Goal: Book appointment/travel/reservation

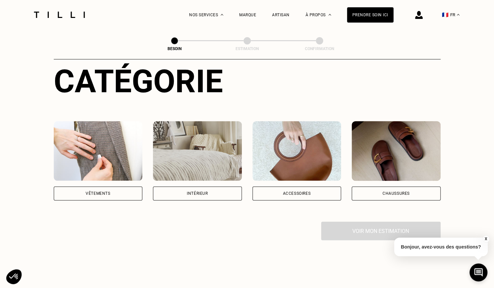
scroll to position [76, 0]
click at [186, 179] on div "Intérieur" at bounding box center [197, 161] width 89 height 79
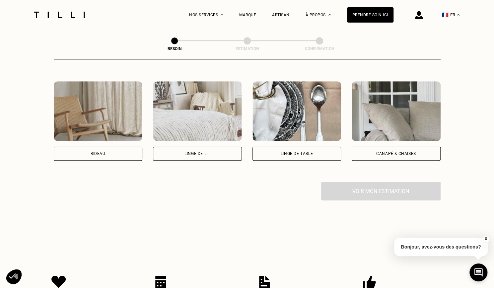
scroll to position [335, 0]
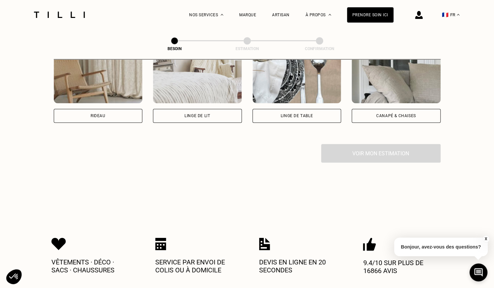
click at [90, 109] on div "Rideau" at bounding box center [98, 116] width 89 height 14
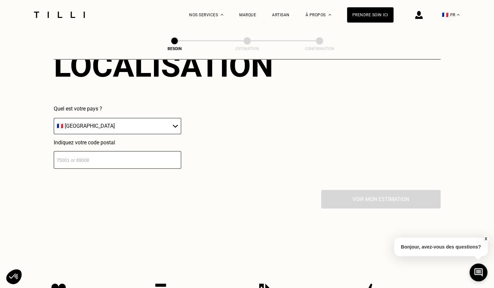
scroll to position [469, 0]
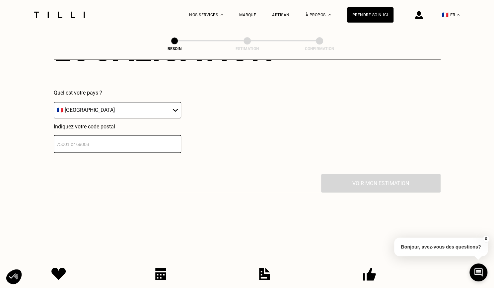
click at [98, 135] on input "number" at bounding box center [117, 144] width 127 height 18
click at [98, 107] on select "🇩🇪 [GEOGRAPHIC_DATA] 🇦🇹 [GEOGRAPHIC_DATA] 🇧🇪 [GEOGRAPHIC_DATA] 🇧🇬 Bulgarie 🇨🇾 C…" at bounding box center [117, 110] width 127 height 16
select select "BE"
click at [54, 102] on select "🇩🇪 Allemagne 🇦🇹 Autriche 🇧🇪 Belgique 🇧🇬 Bulgarie 🇨🇾 Chypre 🇭🇷 Croatie 🇩🇰 Danema…" at bounding box center [117, 110] width 127 height 16
click at [90, 140] on input "number" at bounding box center [117, 144] width 127 height 18
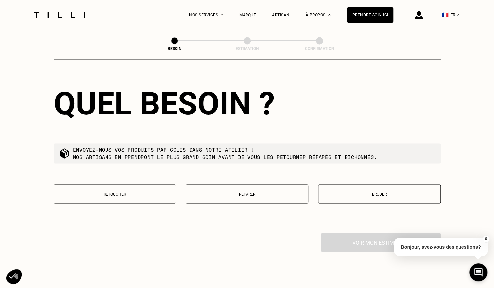
scroll to position [580, 0]
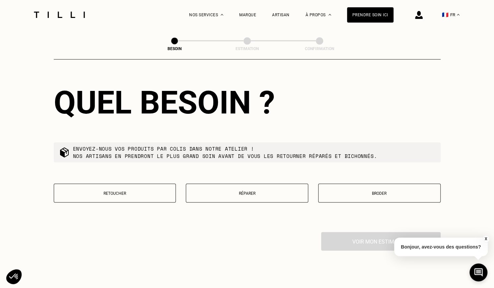
type input "1000"
click at [143, 191] on p "Retoucher" at bounding box center [114, 193] width 115 height 5
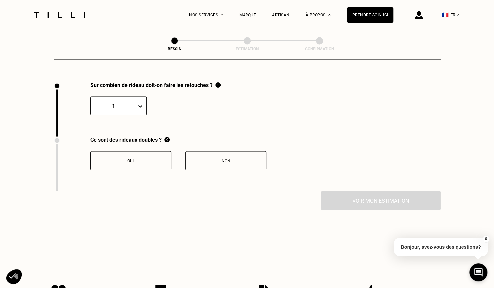
scroll to position [733, 0]
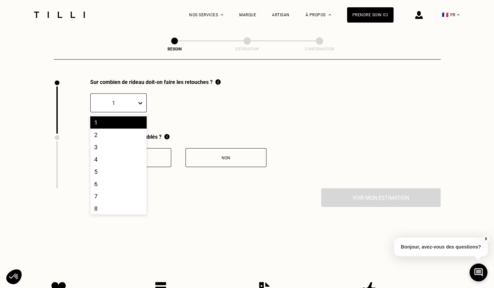
click at [141, 106] on div at bounding box center [142, 103] width 10 height 18
click at [124, 144] on div "3" at bounding box center [118, 147] width 56 height 12
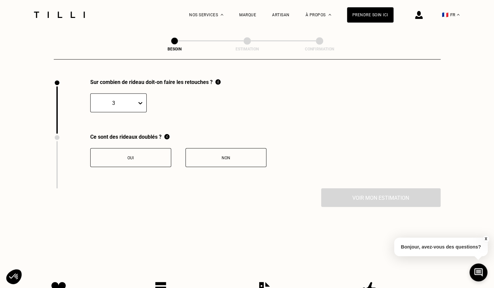
click at [129, 158] on button "Oui" at bounding box center [130, 157] width 81 height 19
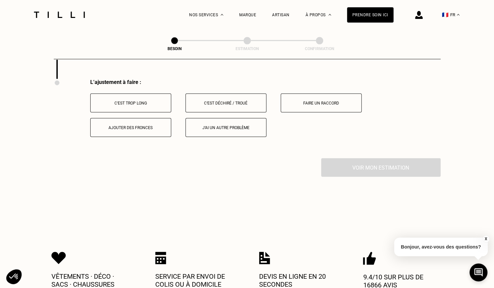
scroll to position [843, 0]
click at [141, 101] on button "C‘est trop long" at bounding box center [130, 102] width 81 height 19
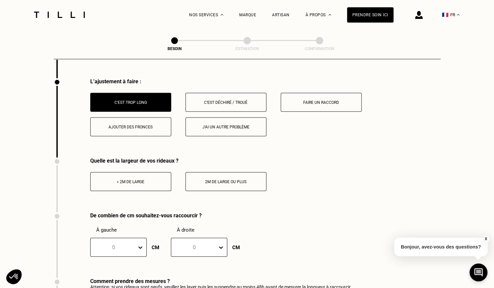
click at [137, 180] on div "< 2m de large" at bounding box center [131, 182] width 74 height 5
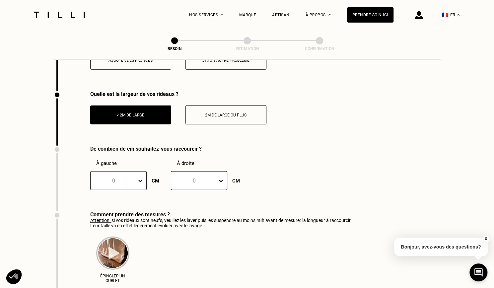
scroll to position [910, 0]
click at [141, 179] on div at bounding box center [141, 181] width 9 height 12
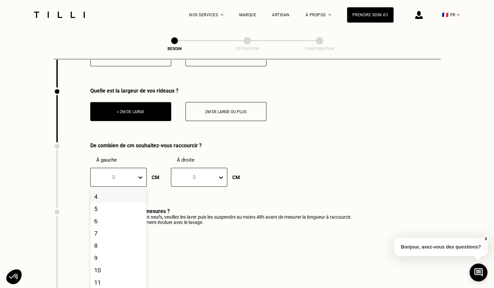
scroll to position [53, 0]
click at [122, 241] on div "8" at bounding box center [118, 242] width 56 height 12
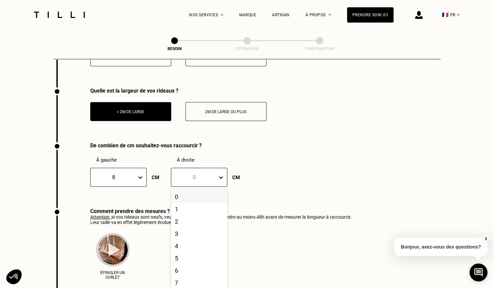
click at [210, 174] on div at bounding box center [195, 178] width 40 height 8
click at [192, 231] on div "8" at bounding box center [199, 231] width 56 height 12
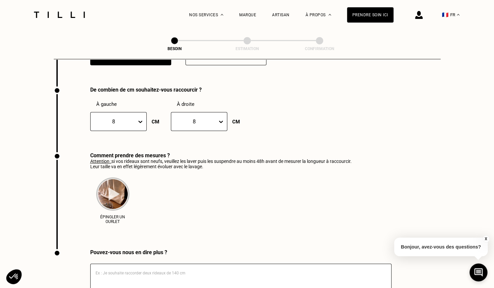
click at [116, 189] on img at bounding box center [112, 194] width 33 height 33
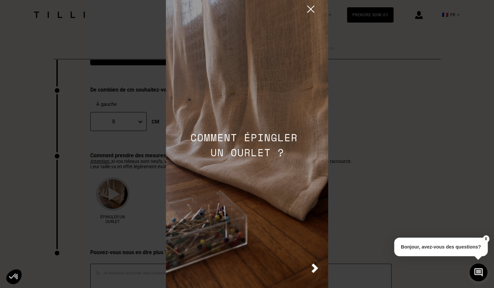
click at [312, 268] on img at bounding box center [315, 269] width 7 height 10
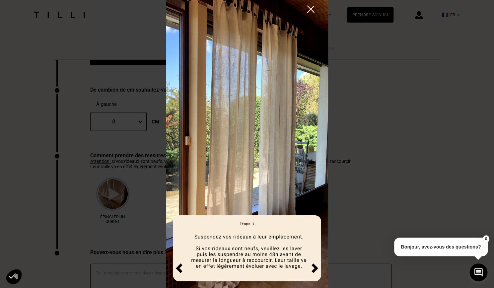
click at [313, 268] on img at bounding box center [315, 269] width 7 height 10
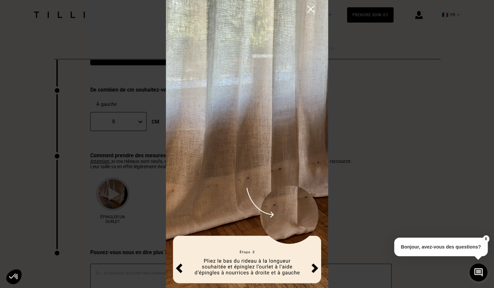
click at [313, 268] on img at bounding box center [315, 269] width 7 height 10
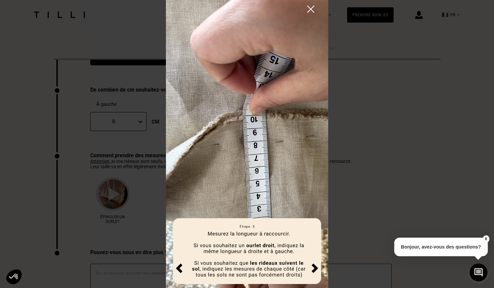
click at [313, 268] on img at bounding box center [315, 269] width 7 height 10
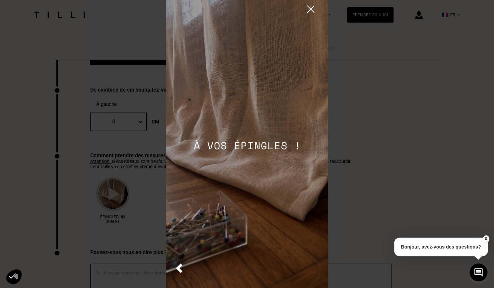
click at [310, 10] on img at bounding box center [311, 9] width 12 height 12
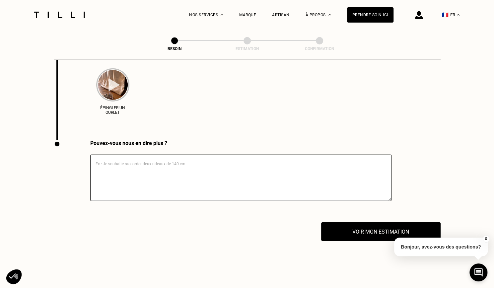
scroll to position [1079, 0]
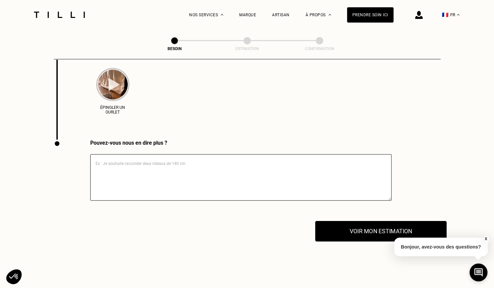
click at [364, 230] on button "Voir mon estimation" at bounding box center [380, 231] width 131 height 21
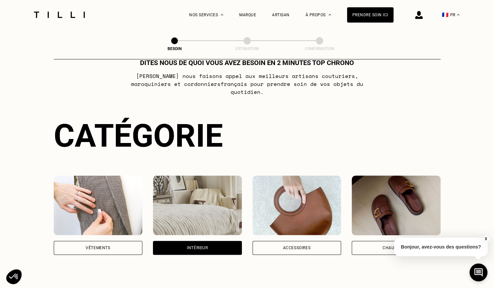
scroll to position [0, 0]
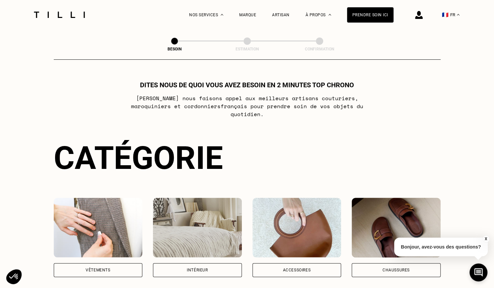
click at [459, 15] on button "🇫🇷 FR" at bounding box center [451, 15] width 24 height 30
click at [457, 47] on span "EN" at bounding box center [455, 47] width 6 height 5
